Goal: Book appointment/travel/reservation

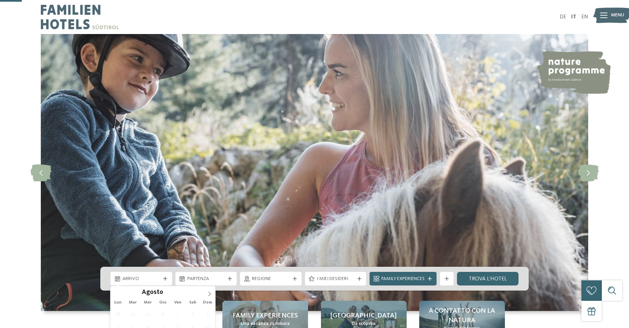
click at [158, 275] on span "Arrivo" at bounding box center [141, 278] width 38 height 7
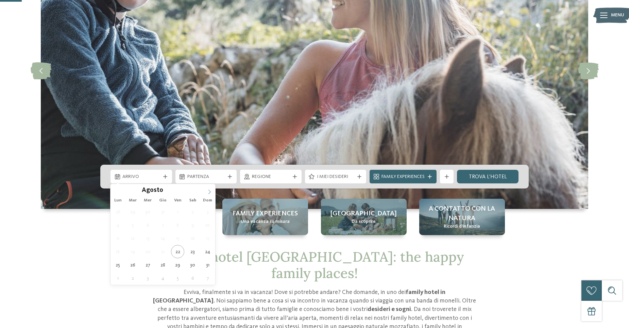
click at [207, 187] on span at bounding box center [210, 190] width 12 height 12
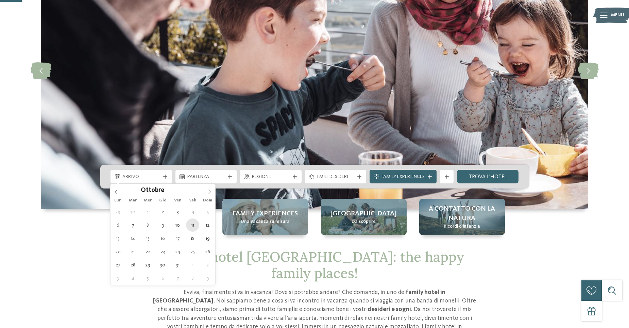
type div "[DATE]"
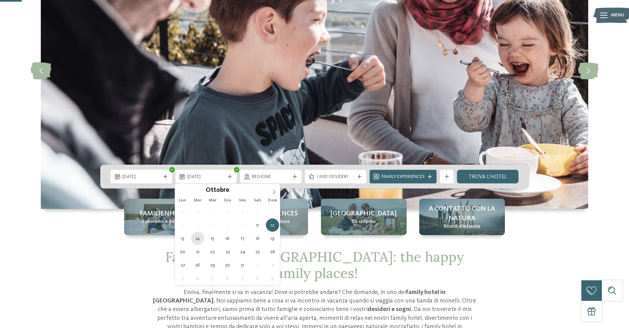
type div "[DATE]"
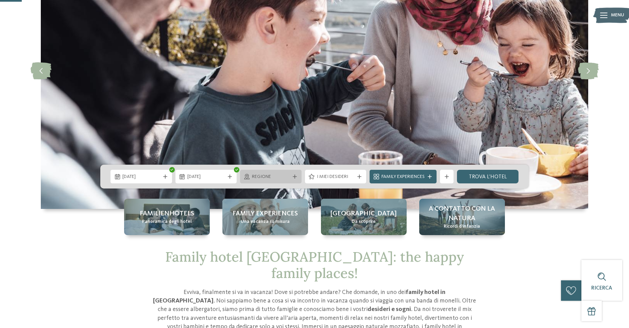
click at [297, 178] on div at bounding box center [294, 176] width 7 height 4
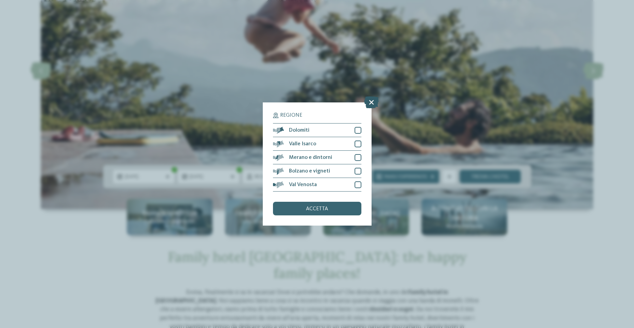
click at [371, 102] on icon at bounding box center [371, 102] width 15 height 12
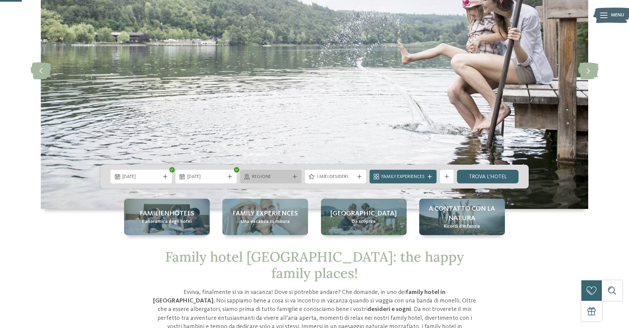
click at [294, 174] on icon at bounding box center [295, 176] width 4 height 4
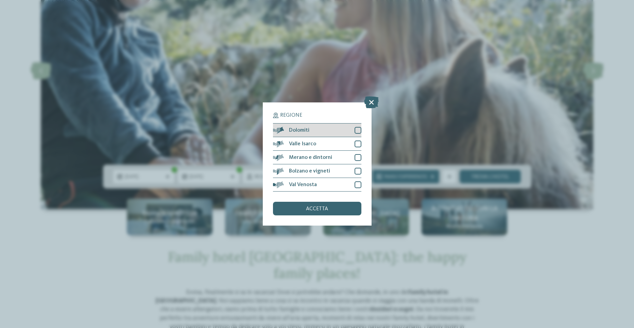
click at [308, 131] on span "Dolomiti" at bounding box center [299, 129] width 20 height 5
click at [323, 208] on span "accetta" at bounding box center [317, 208] width 22 height 5
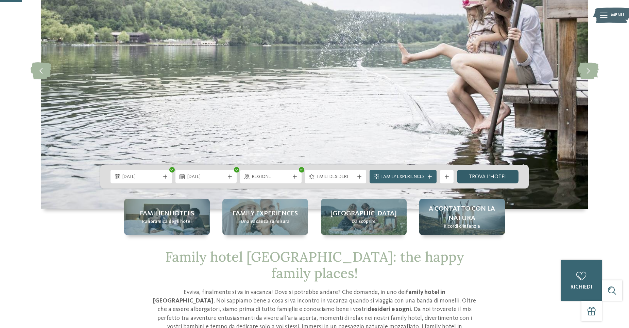
click at [490, 176] on link "trova l’hotel" at bounding box center [487, 177] width 61 height 14
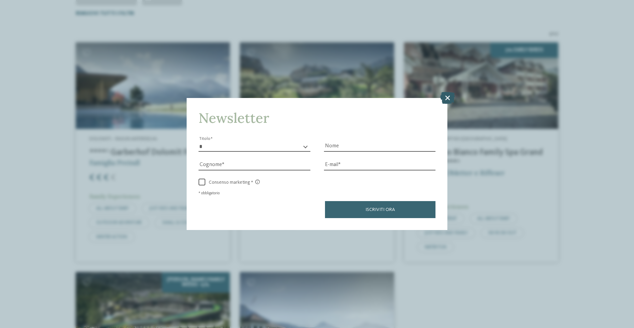
click at [447, 97] on icon at bounding box center [447, 97] width 15 height 12
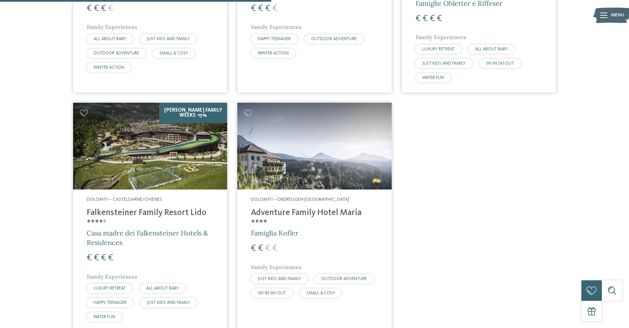
scroll to position [393, 0]
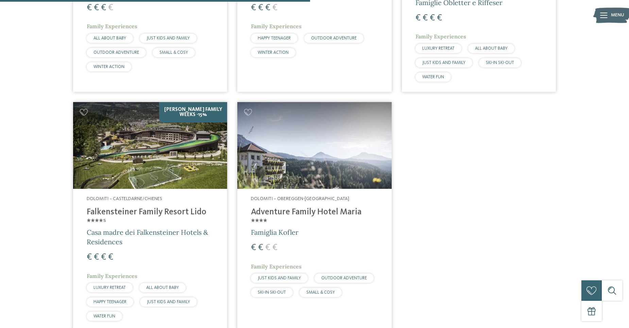
click at [144, 213] on h4 "Falkensteiner Family Resort Lido ****ˢ" at bounding box center [150, 217] width 127 height 20
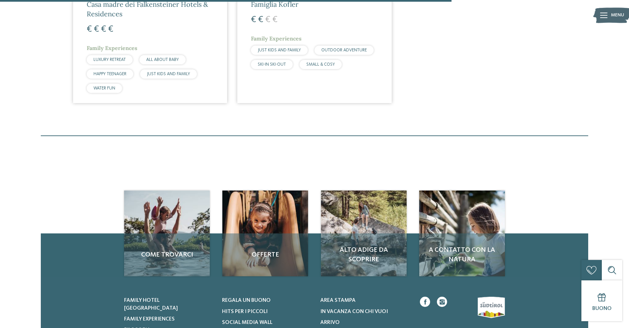
scroll to position [631, 0]
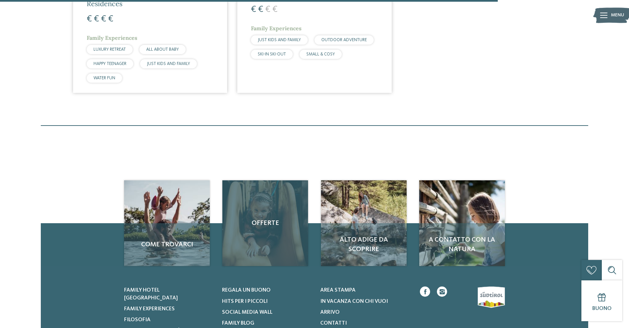
click at [267, 230] on div "Offerte" at bounding box center [265, 223] width 86 height 86
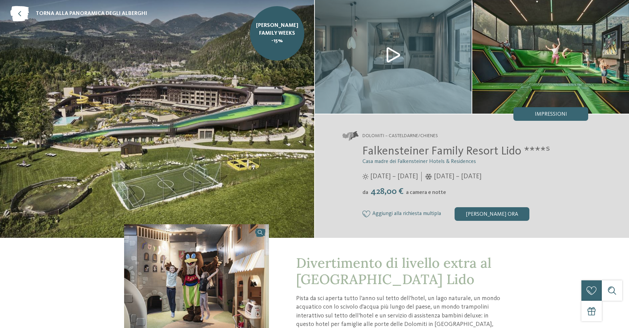
scroll to position [102, 0]
